Goal: Task Accomplishment & Management: Use online tool/utility

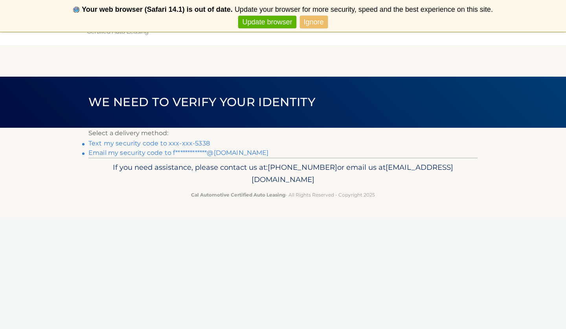
click at [91, 141] on link "Text my security code to xxx-xxx-5338" at bounding box center [148, 142] width 121 height 7
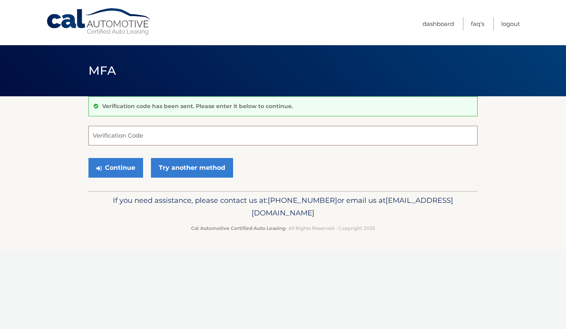
click at [117, 133] on input "Verification Code" at bounding box center [282, 136] width 389 height 20
type input "112674"
click at [116, 171] on button "Continue" at bounding box center [115, 168] width 55 height 20
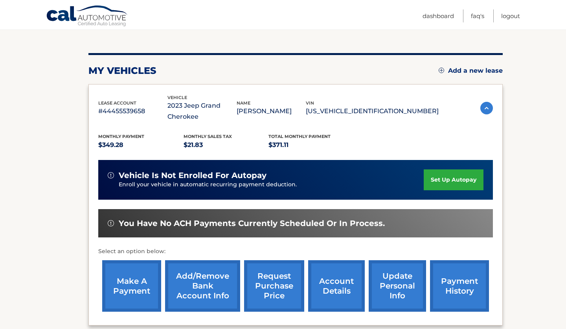
scroll to position [94, 0]
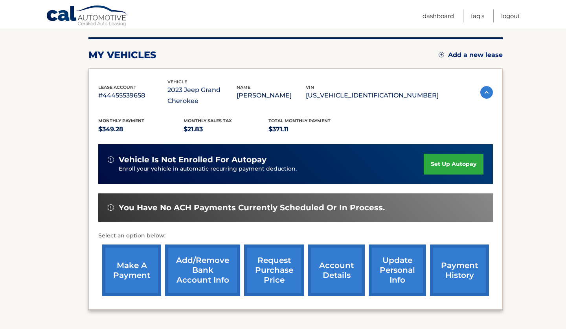
click at [130, 269] on link "make a payment" at bounding box center [131, 269] width 59 height 51
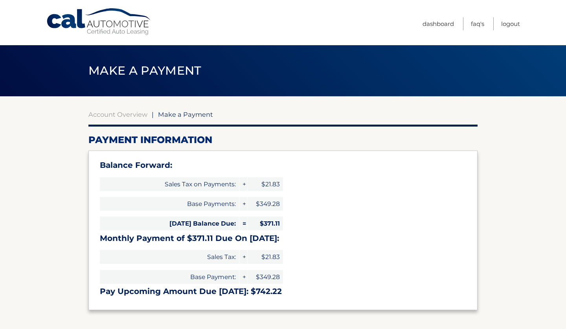
select select "YjZiMThjNDctNjM3Yi00YjM1LTgyOTctMjQ4YTU4Y2Q5M2Yy"
click at [114, 238] on h3 "Monthly Payment of $371.11 Due On Nov 01:" at bounding box center [283, 238] width 366 height 10
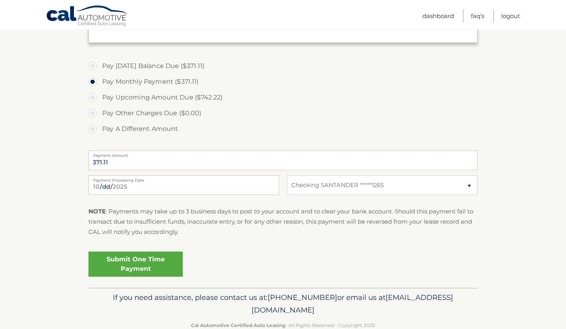
scroll to position [283, 0]
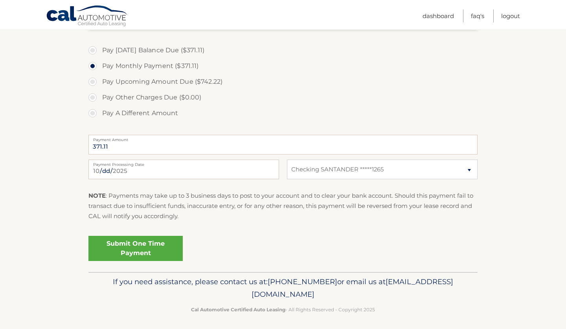
click at [127, 244] on link "Submit One Time Payment" at bounding box center [135, 248] width 94 height 25
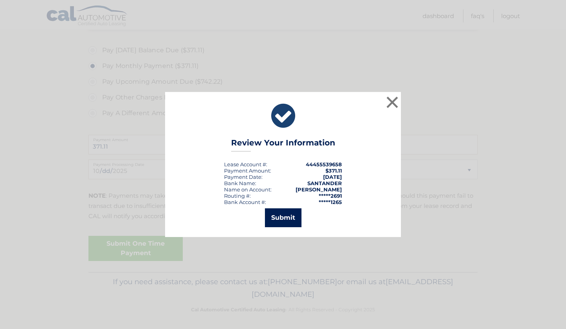
click at [278, 221] on button "Submit" at bounding box center [283, 217] width 37 height 19
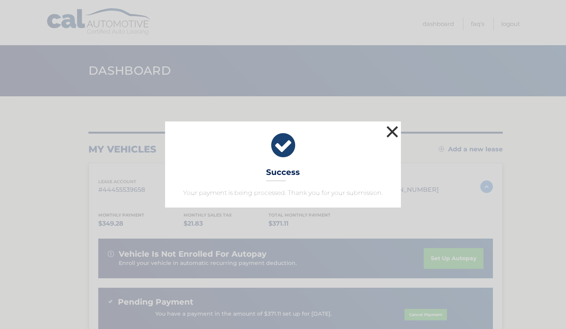
click at [391, 129] on button "×" at bounding box center [392, 132] width 16 height 16
